Goal: Information Seeking & Learning: Learn about a topic

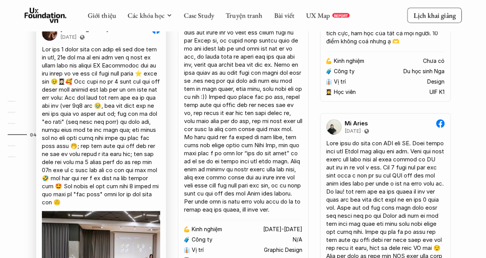
scroll to position [1783, 0]
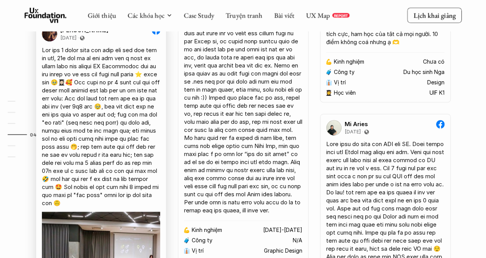
click at [85, 61] on div "[PERSON_NAME] [DATE]" at bounding box center [101, 164] width 118 height 277
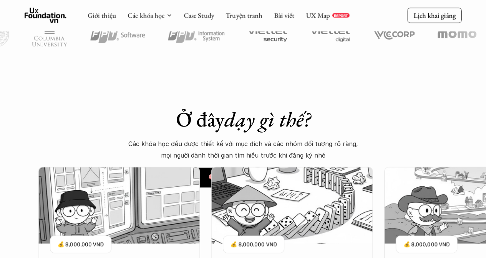
scroll to position [506, 0]
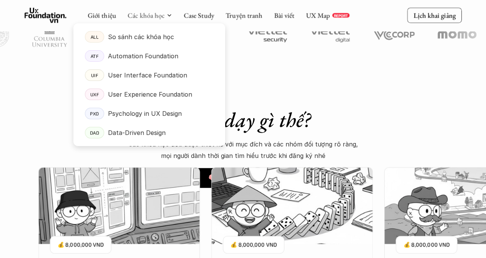
click at [157, 18] on div at bounding box center [149, 78] width 152 height 135
click at [159, 42] on p "So sánh các khóa học" at bounding box center [141, 37] width 66 height 12
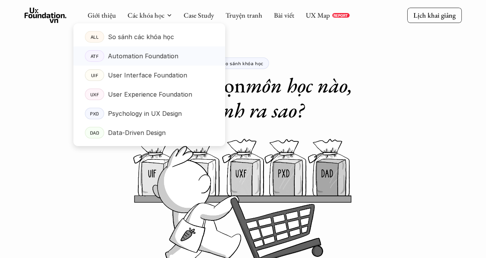
click at [178, 63] on link "ATF Automation Foundation" at bounding box center [149, 55] width 152 height 19
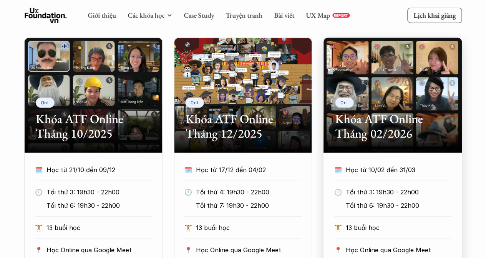
scroll to position [365, 0]
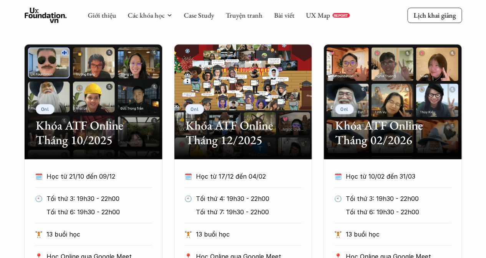
click at [134, 70] on div "Onl Khóa ATF Online Tháng 10/2025" at bounding box center [93, 101] width 138 height 115
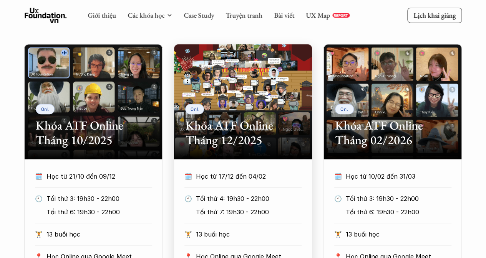
click at [270, 152] on div "Onl Khóa ATF Online Tháng 12/2025" at bounding box center [243, 101] width 138 height 115
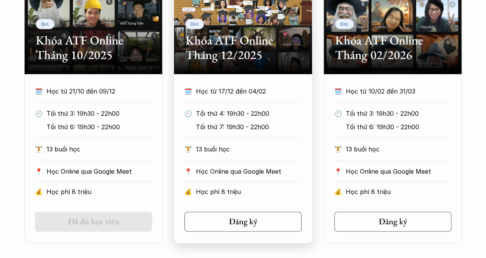
scroll to position [453, 0]
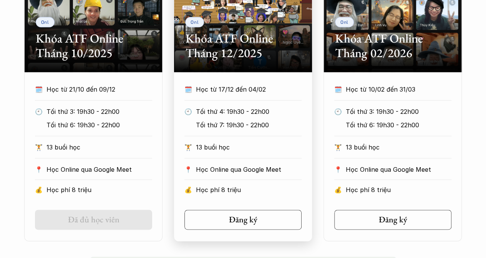
click at [236, 86] on p "Học từ 17/12 đến 04/02" at bounding box center [241, 90] width 91 height 12
click at [247, 220] on h5 "Đăng ký" at bounding box center [240, 220] width 28 height 10
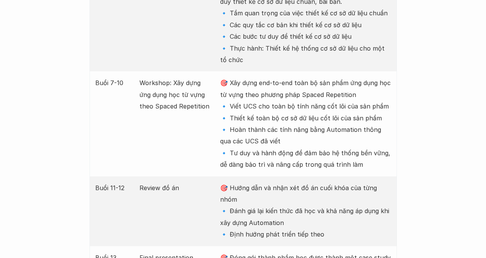
scroll to position [1504, 0]
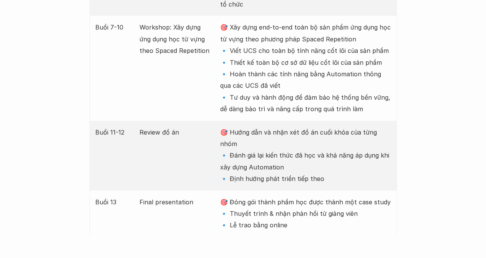
click at [308, 103] on p "🎯 Xây dựng end-to-end toàn bộ sản phẩm ứng dụng học từ vựng theo phương pháp Sp…" at bounding box center [305, 67] width 170 height 93
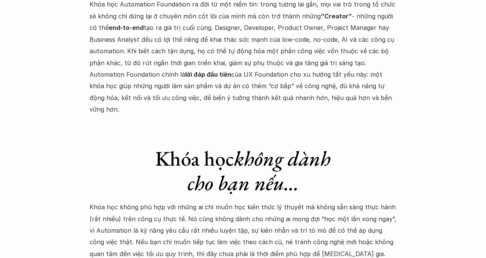
scroll to position [2281, 0]
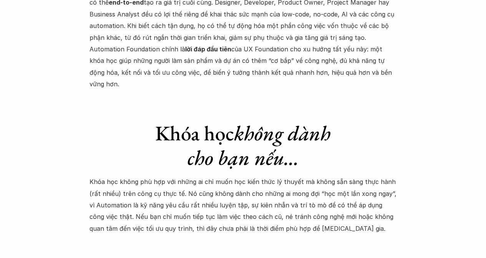
drag, startPoint x: 308, startPoint y: 104, endPoint x: 279, endPoint y: 157, distance: 60.1
click at [279, 176] on p "Khóa học không phù hợp với những ai chỉ muốn học kiến thức lý thuyết mà không s…" at bounding box center [242, 205] width 307 height 58
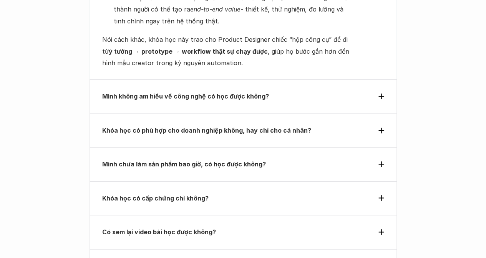
scroll to position [2749, 0]
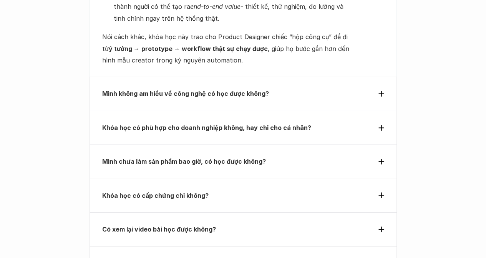
click at [307, 78] on div "Mình không am hiểu về công nghệ có học được không?" at bounding box center [242, 94] width 307 height 34
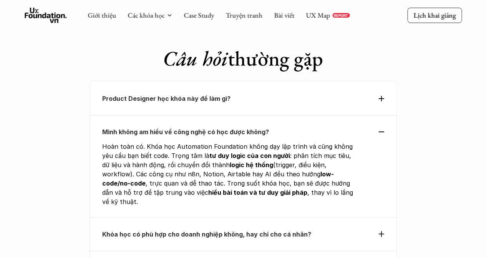
scroll to position [2510, 0]
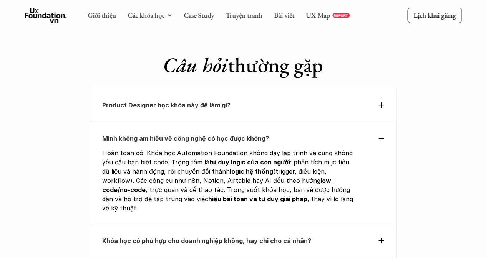
click at [307, 99] on p "Product Designer học khóa này để làm gì?" at bounding box center [229, 105] width 254 height 12
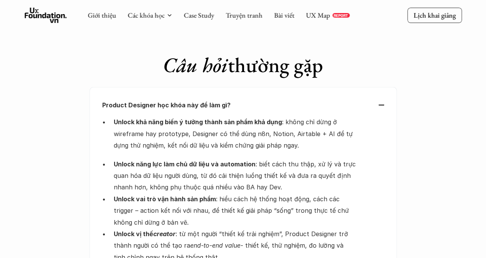
click at [307, 99] on p "Product Designer học khóa này để làm gì?" at bounding box center [229, 105] width 254 height 12
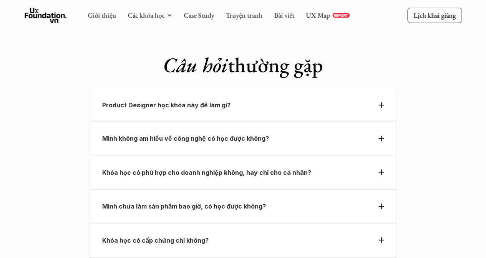
click at [304, 133] on p "Mình không am hiểu về công nghệ có học được không?" at bounding box center [229, 139] width 254 height 12
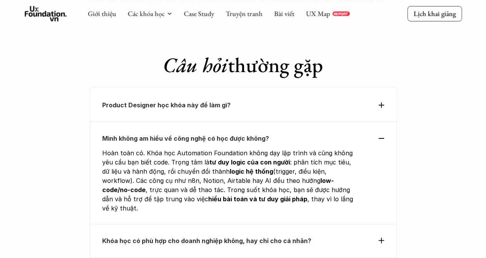
scroll to position [2590, 0]
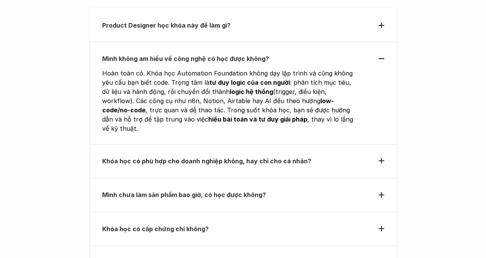
click at [302, 144] on div "Khóa học có phù hợp cho doanh nghiệp không, hay chỉ cho cá nhân?" at bounding box center [242, 161] width 307 height 34
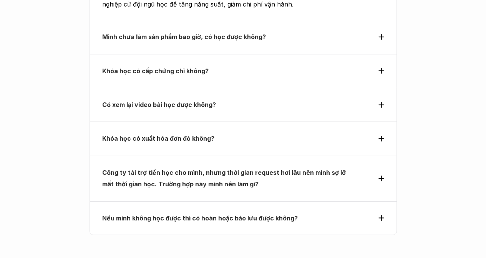
scroll to position [2702, 0]
click at [281, 99] on p "Có xem lại video bài học được không?" at bounding box center [229, 105] width 254 height 12
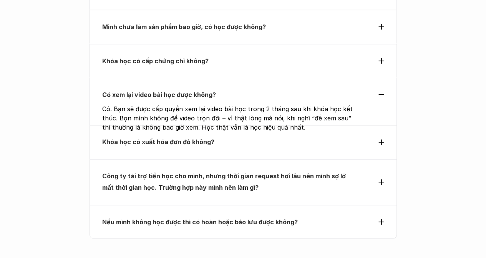
scroll to position [2680, 0]
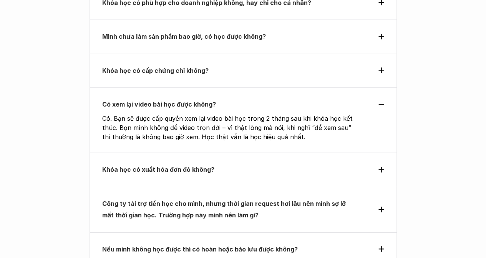
click at [276, 114] on p "Có. Bạn sẽ được cấp quyền xem lại video bài học trong 2 tháng sau khi khóa học …" at bounding box center [230, 128] width 256 height 28
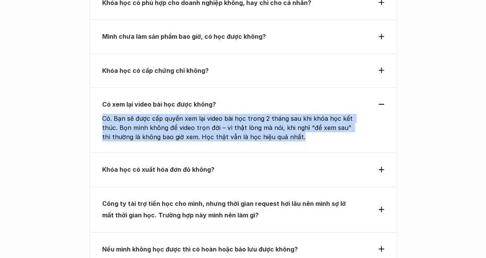
click at [276, 114] on p "Có. Bạn sẽ được cấp quyền xem lại video bài học trong 2 tháng sau khi khóa học …" at bounding box center [230, 128] width 256 height 28
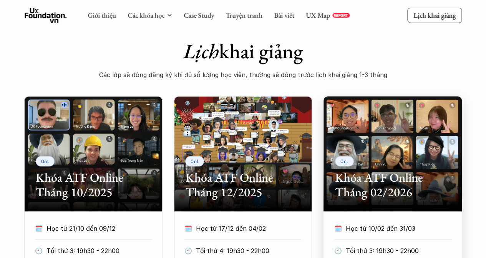
scroll to position [308, 0]
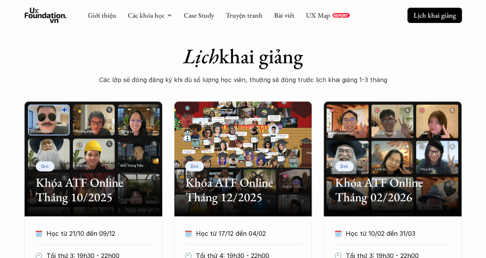
click at [431, 17] on p "Lịch khai giảng" at bounding box center [434, 15] width 42 height 9
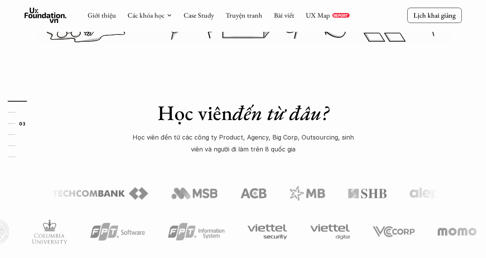
scroll to position [582, 0]
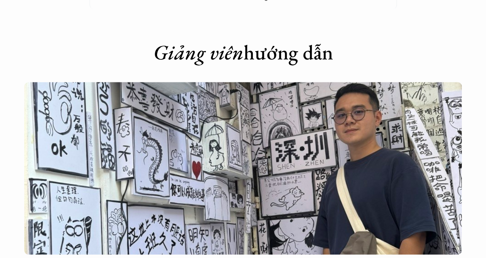
scroll to position [1739, 0]
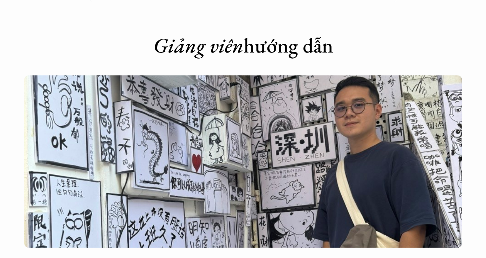
drag, startPoint x: 350, startPoint y: 75, endPoint x: 304, endPoint y: 117, distance: 62.5
click at [304, 117] on img at bounding box center [242, 161] width 437 height 173
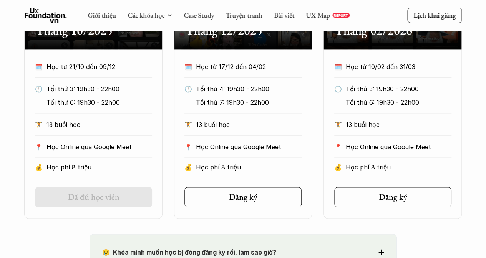
scroll to position [448, 0]
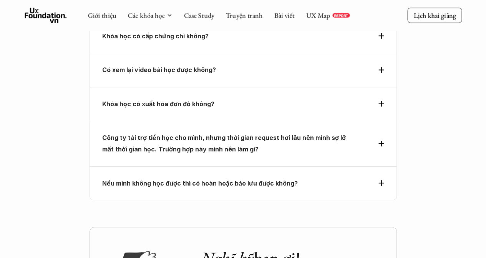
scroll to position [2908, 0]
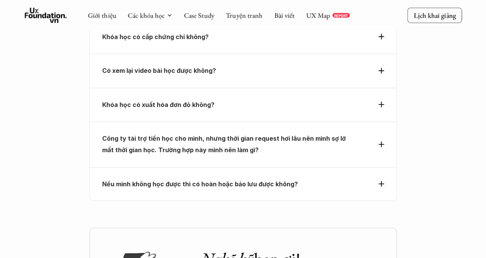
drag, startPoint x: 197, startPoint y: 126, endPoint x: 181, endPoint y: 120, distance: 16.6
click at [181, 133] on p "Công ty tài trợ tiền học cho mình, nhưng thời gian request hơi lâu nên mình sợ …" at bounding box center [229, 144] width 254 height 23
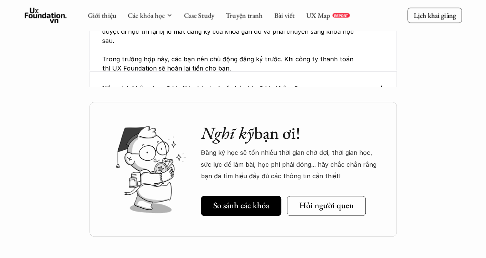
scroll to position [2714, 0]
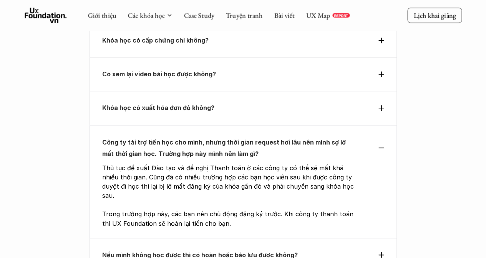
click at [181, 136] on p "Công ty tài trợ tiền học cho mình, nhưng thời gian request hơi lâu nên mình sợ …" at bounding box center [229, 147] width 254 height 23
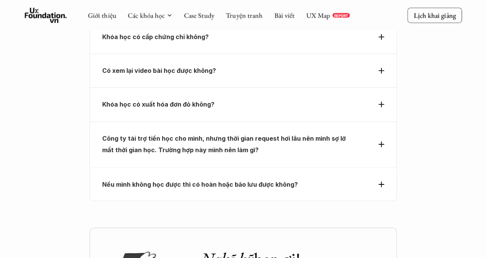
click at [181, 133] on p "Công ty tài trợ tiền học cho mình, nhưng thời gian request hơi lâu nên mình sợ …" at bounding box center [229, 144] width 254 height 23
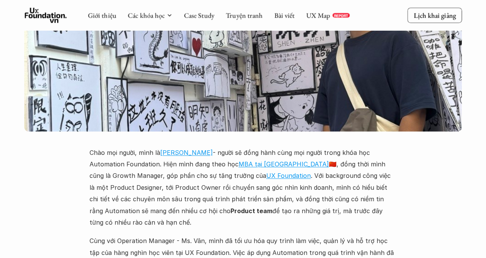
scroll to position [1850, 0]
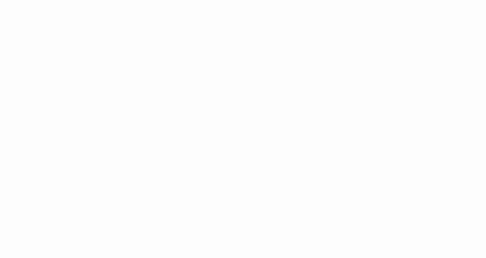
scroll to position [621, 0]
